Goal: Task Accomplishment & Management: Use online tool/utility

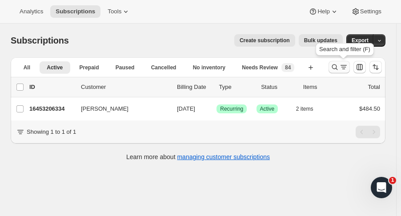
click at [335, 65] on icon "Search and filter results" at bounding box center [334, 67] width 9 height 9
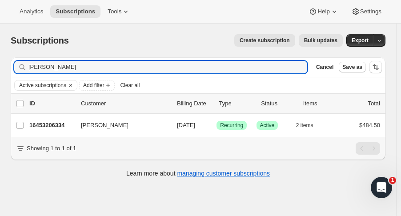
drag, startPoint x: 64, startPoint y: 71, endPoint x: -6, endPoint y: 80, distance: 71.3
click at [0, 80] on html "Analytics Subscriptions Tools Help Settings Skip to content Subscriptions. This…" at bounding box center [200, 108] width 401 height 216
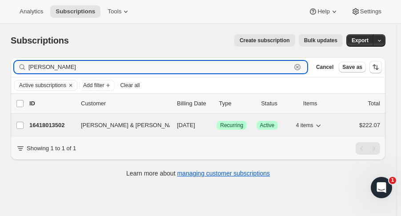
type input "lucy m"
click at [46, 125] on p "16418013502" at bounding box center [51, 125] width 44 height 9
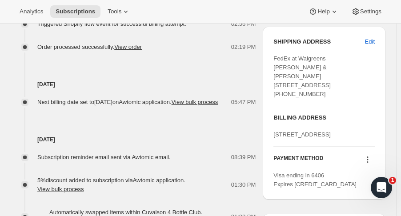
scroll to position [427, 0]
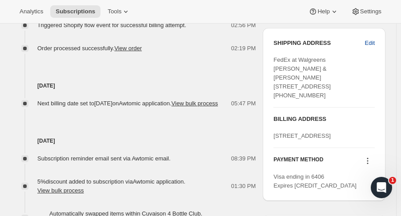
click at [376, 36] on button "Edit" at bounding box center [369, 43] width 20 height 14
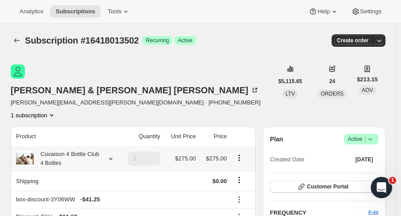
select select "TX"
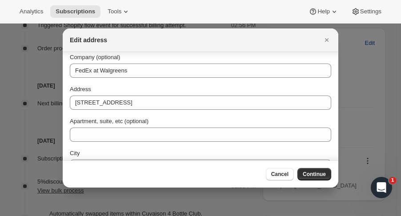
scroll to position [38, 0]
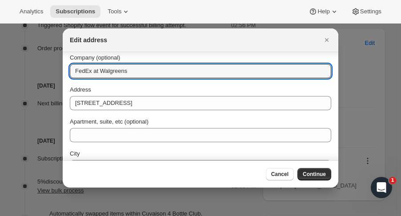
drag, startPoint x: 138, startPoint y: 72, endPoint x: 36, endPoint y: 67, distance: 102.3
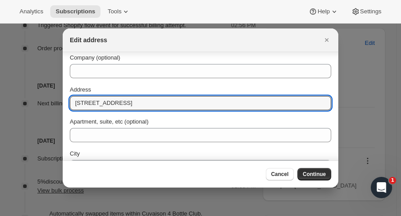
drag, startPoint x: 170, startPoint y: 105, endPoint x: 43, endPoint y: 106, distance: 126.6
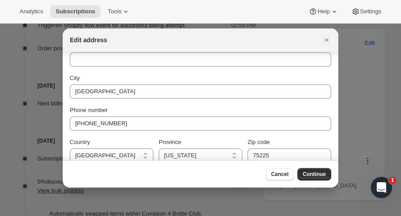
scroll to position [82, 0]
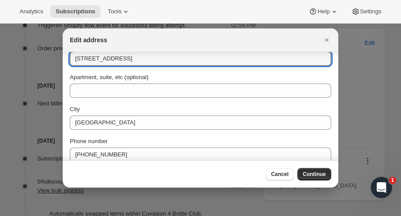
type input "1505 Elm St."
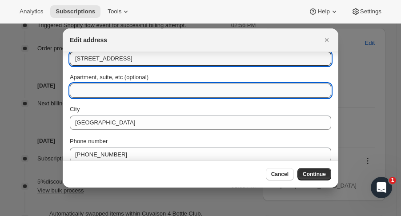
click at [154, 89] on input "Apartment, suite, etc (optional)" at bounding box center [200, 91] width 261 height 14
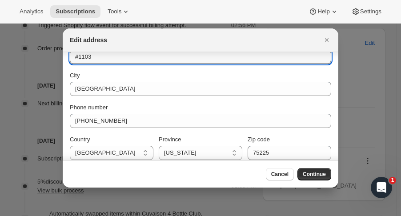
scroll to position [122, 0]
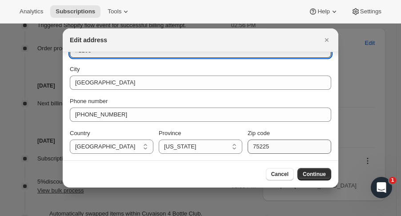
type input "#1103"
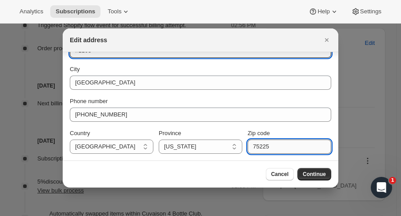
click at [298, 149] on input "75225" at bounding box center [289, 146] width 84 height 14
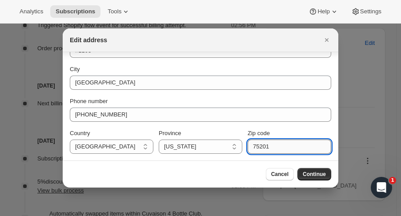
type input "75201"
click at [320, 170] on button "Continue" at bounding box center [314, 174] width 34 height 12
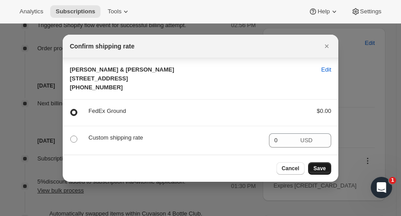
scroll to position [14, 0]
click at [322, 172] on span "Save" at bounding box center [319, 168] width 12 height 7
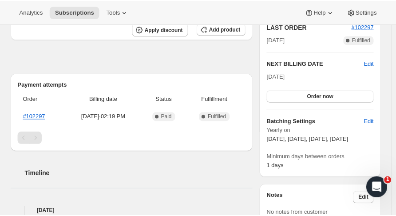
scroll to position [264, 0]
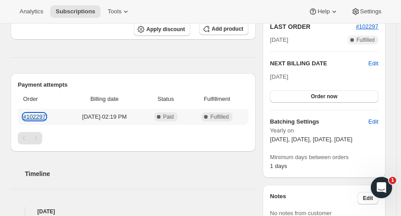
click at [39, 113] on link "#102297" at bounding box center [34, 116] width 23 height 7
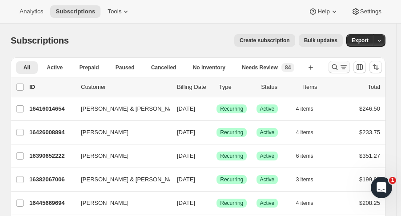
click at [338, 64] on icon "Search and filter results" at bounding box center [334, 67] width 9 height 9
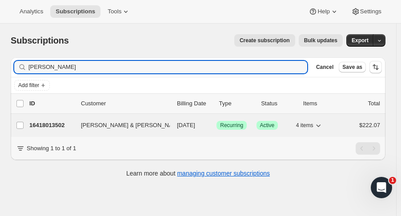
type input "lucy m"
click at [63, 124] on p "16418013502" at bounding box center [51, 125] width 44 height 9
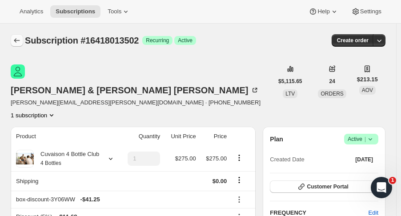
click at [16, 37] on icon "Subscriptions" at bounding box center [16, 40] width 9 height 9
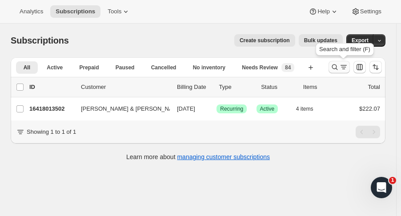
click at [337, 69] on icon "Search and filter results" at bounding box center [334, 67] width 9 height 9
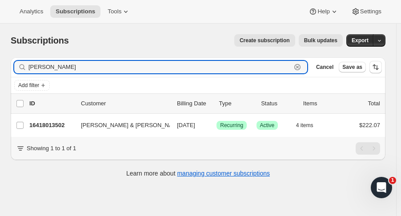
drag, startPoint x: 40, startPoint y: 67, endPoint x: -43, endPoint y: 66, distance: 83.1
click at [0, 66] on html "Analytics Subscriptions Tools Help Settings Skip to content Subscriptions. This…" at bounding box center [200, 108] width 401 height 216
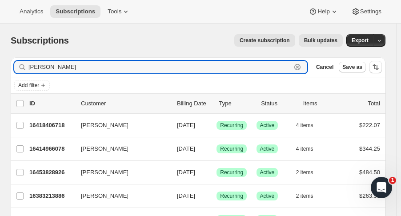
type input "dennis"
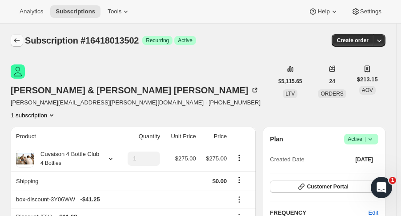
click at [18, 37] on icon "Subscriptions" at bounding box center [16, 40] width 9 height 9
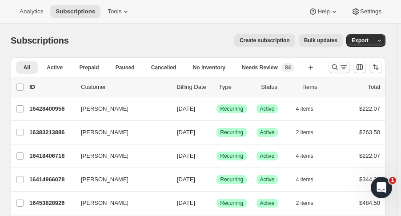
click at [337, 71] on icon "Search and filter results" at bounding box center [334, 67] width 9 height 9
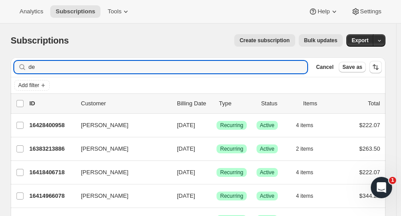
type input "d"
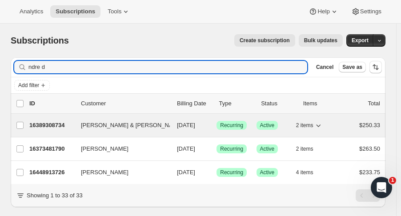
type input "ndre d"
click at [50, 121] on p "16389308734" at bounding box center [51, 125] width 44 height 9
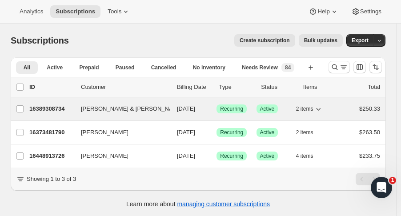
click at [60, 108] on p "16389308734" at bounding box center [51, 108] width 44 height 9
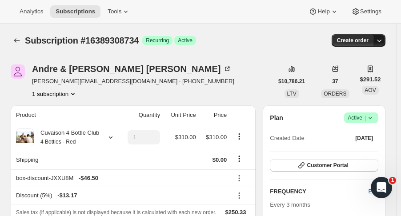
click at [382, 41] on icon "button" at bounding box center [379, 41] width 4 height 3
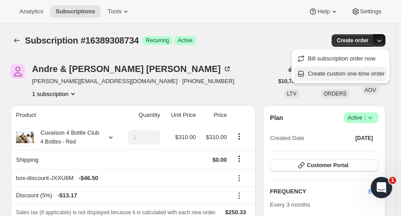
click at [370, 77] on span "Create custom one-time order" at bounding box center [346, 73] width 77 height 7
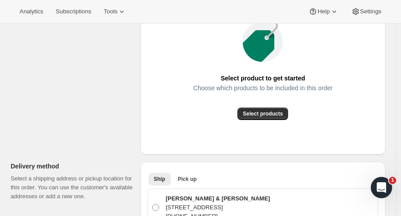
scroll to position [155, 0]
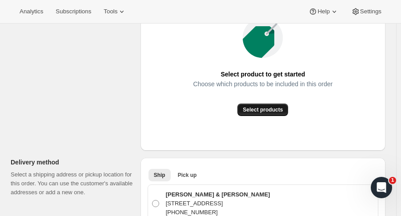
click at [278, 110] on span "Select products" at bounding box center [263, 109] width 40 height 7
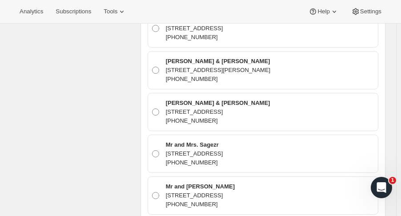
scroll to position [508, 0]
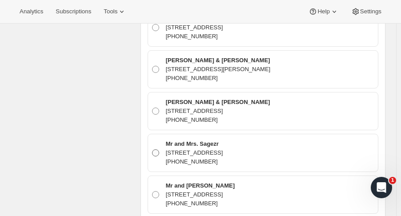
click at [342, 139] on div "Mr and Mrs. Sagezr 6029 West Alpine Estates Circle, Las Vegas, NV, 89149, Unite…" at bounding box center [268, 152] width 211 height 27
click at [152, 149] on input "Mr and Mrs. Sagezr 6029 West Alpine Estates Circle, Las Vegas, NV, 89149, Unite…" at bounding box center [152, 149] width 0 height 0
radio input "true"
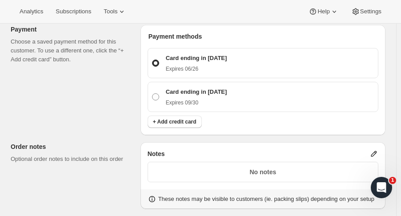
scroll to position [843, 0]
click at [204, 97] on div "Expires 09/30" at bounding box center [196, 102] width 61 height 10
click at [152, 94] on input "Card ending in 2000 Expires 09/30" at bounding box center [152, 94] width 0 height 0
radio input "true"
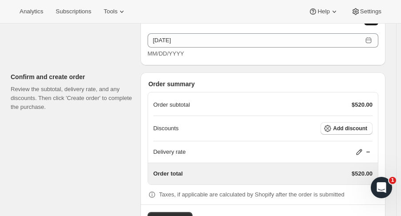
scroll to position [1097, 0]
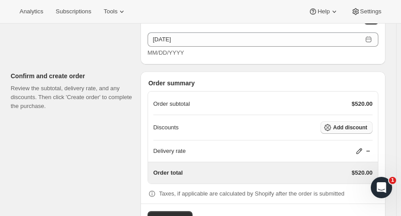
click at [358, 124] on span "Add discount" at bounding box center [350, 127] width 34 height 7
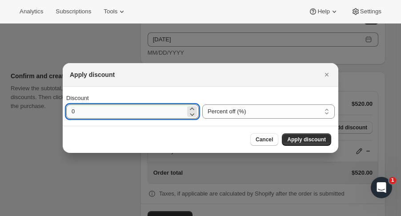
click at [114, 115] on input "0" at bounding box center [125, 111] width 119 height 14
type input "20"
click at [314, 140] on span "Apply discount" at bounding box center [306, 139] width 39 height 7
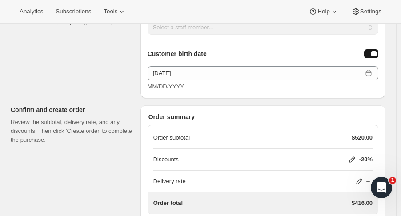
scroll to position [1054, 0]
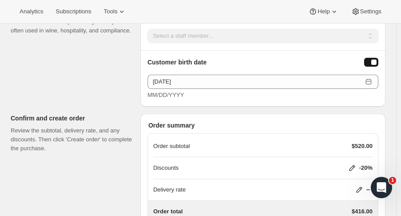
click at [363, 185] on icon at bounding box center [358, 189] width 9 height 9
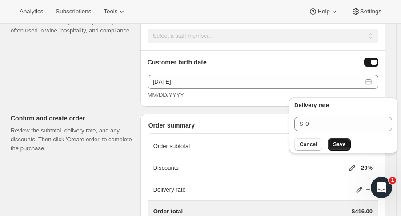
click at [337, 143] on span "Save" at bounding box center [339, 144] width 12 height 7
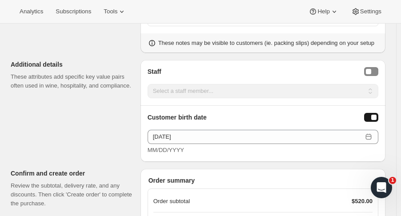
scroll to position [1094, 0]
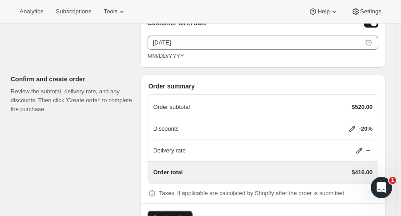
click at [173, 213] on span "Create order" at bounding box center [170, 217] width 34 height 9
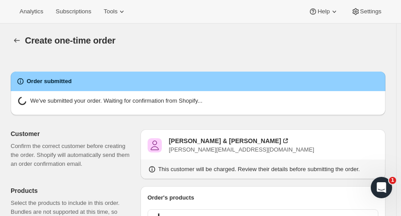
radio input "false"
radio input "true"
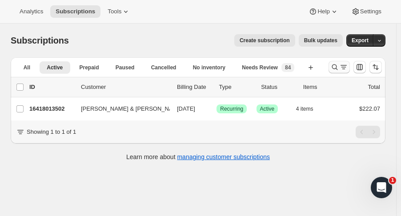
click at [339, 68] on icon "Search and filter results" at bounding box center [334, 67] width 9 height 9
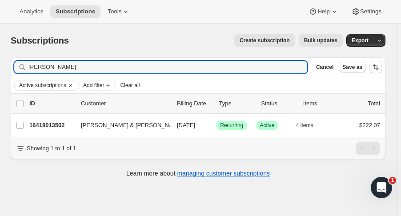
drag, startPoint x: 51, startPoint y: 69, endPoint x: 14, endPoint y: 67, distance: 37.4
click at [14, 67] on div "Filter subscribers [PERSON_NAME] Cancel Save as" at bounding box center [198, 67] width 374 height 20
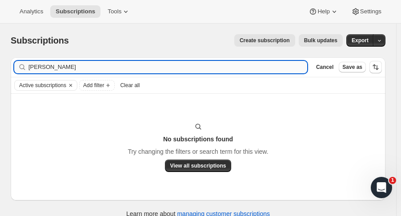
click at [40, 69] on input "[PERSON_NAME]" at bounding box center [167, 67] width 278 height 12
type input "[PERSON_NAME]"
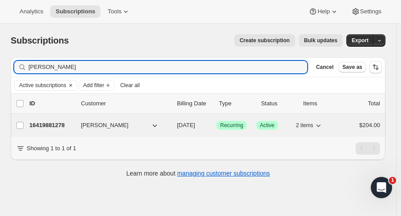
click at [50, 128] on p "16419881278" at bounding box center [51, 125] width 44 height 9
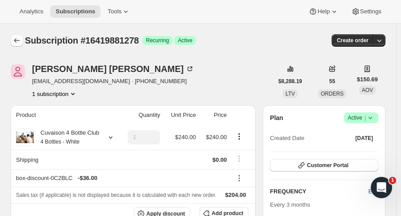
click at [15, 42] on icon "Subscriptions" at bounding box center [16, 40] width 9 height 9
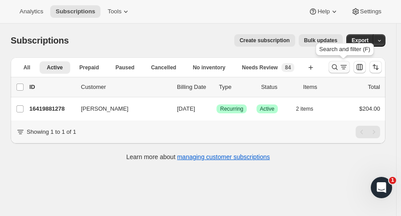
click at [338, 68] on icon "Search and filter results" at bounding box center [335, 67] width 6 height 6
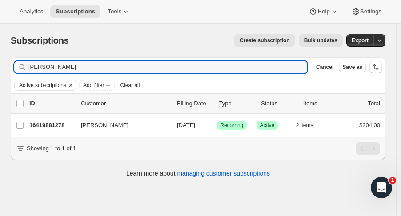
drag, startPoint x: 46, startPoint y: 66, endPoint x: -48, endPoint y: 69, distance: 93.8
click at [0, 69] on html "Analytics Subscriptions Tools Help Settings Skip to content Subscriptions. This…" at bounding box center [200, 108] width 401 height 216
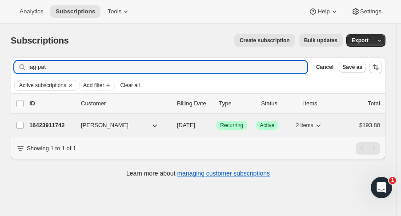
type input "jag pat"
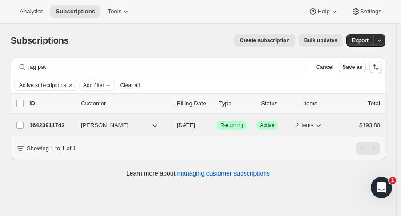
click at [42, 122] on p "16423911742" at bounding box center [51, 125] width 44 height 9
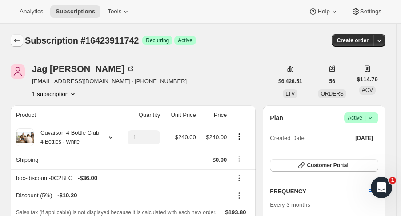
click at [20, 41] on icon "Subscriptions" at bounding box center [16, 40] width 9 height 9
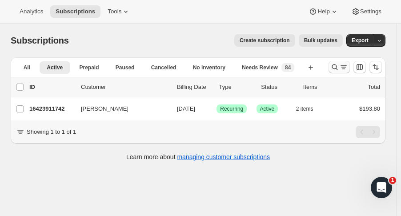
click at [333, 69] on button "Search and filter results" at bounding box center [338, 67] width 21 height 12
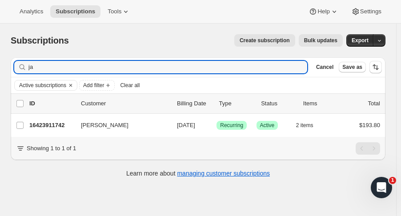
type input "j"
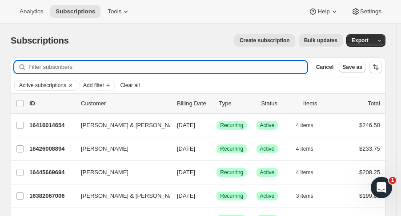
click at [239, 70] on input "Filter subscribers" at bounding box center [167, 67] width 278 height 12
click at [103, 69] on input "Filter subscribers" at bounding box center [167, 67] width 278 height 12
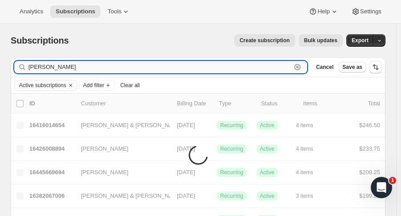
type input "[PERSON_NAME]"
